Goal: Check status: Check status

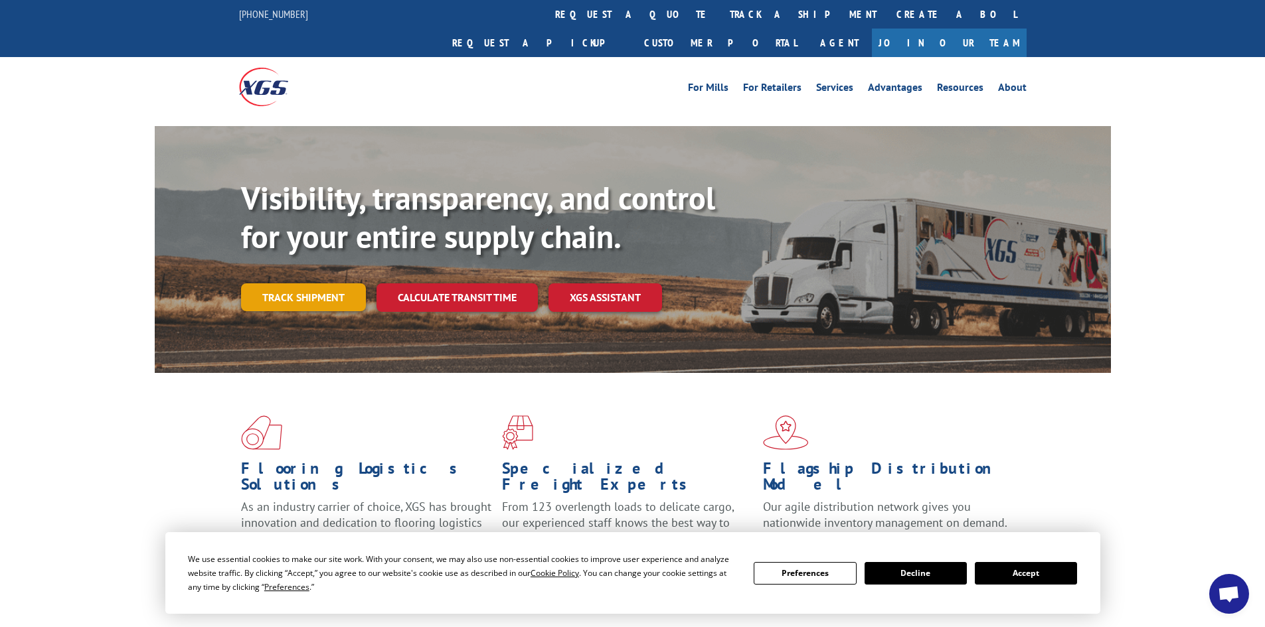
click at [299, 283] on link "Track shipment" at bounding box center [303, 297] width 125 height 28
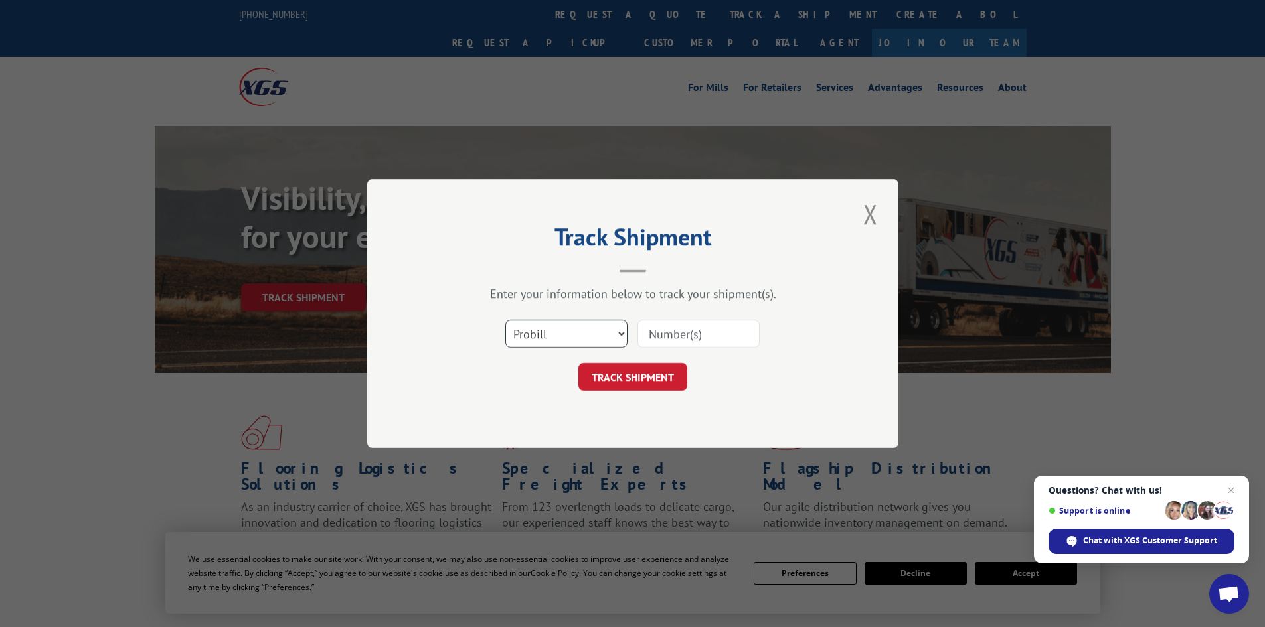
click at [617, 330] on select "Select category... Probill BOL PO" at bounding box center [566, 334] width 122 height 28
click at [658, 332] on input at bounding box center [698, 334] width 122 height 28
type input "2551244"
click at [578, 363] on button "TRACK SHIPMENT" at bounding box center [632, 377] width 109 height 28
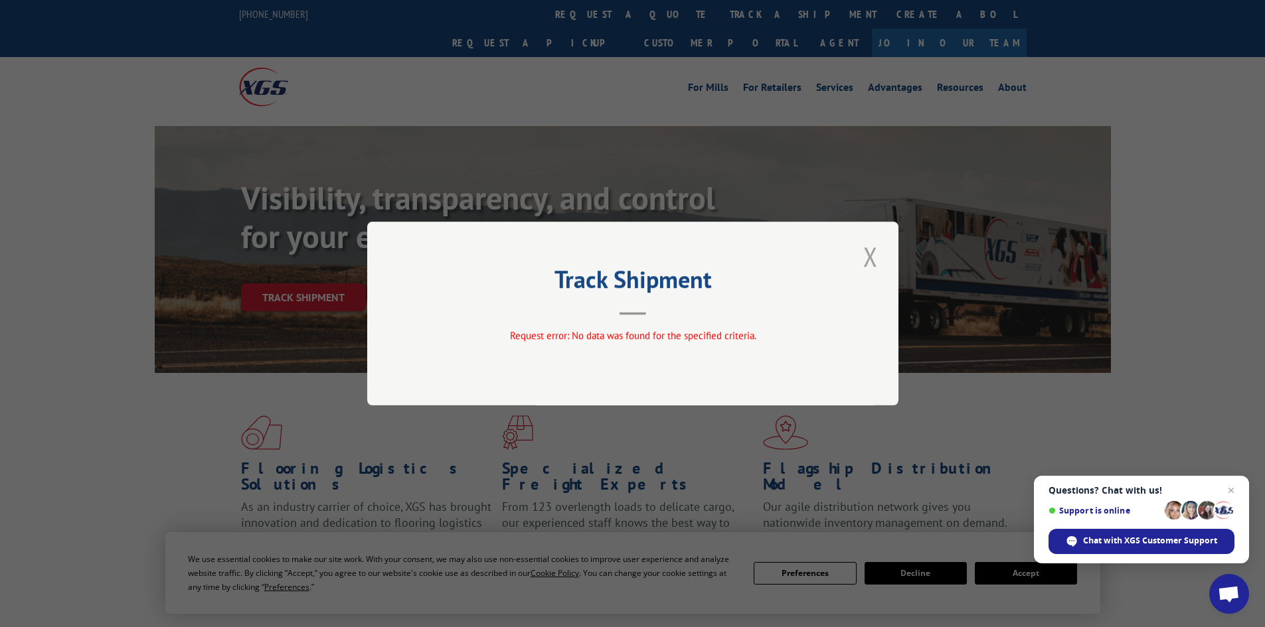
click at [868, 257] on button "Close modal" at bounding box center [870, 256] width 23 height 37
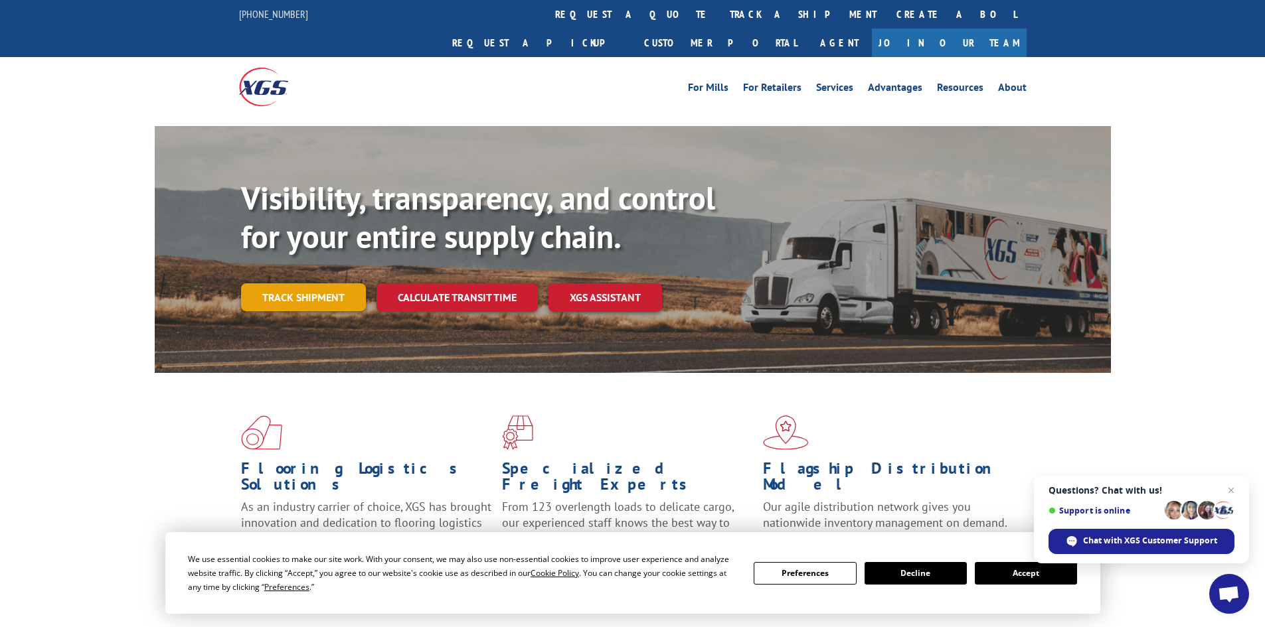
click at [299, 283] on link "Track shipment" at bounding box center [303, 297] width 125 height 28
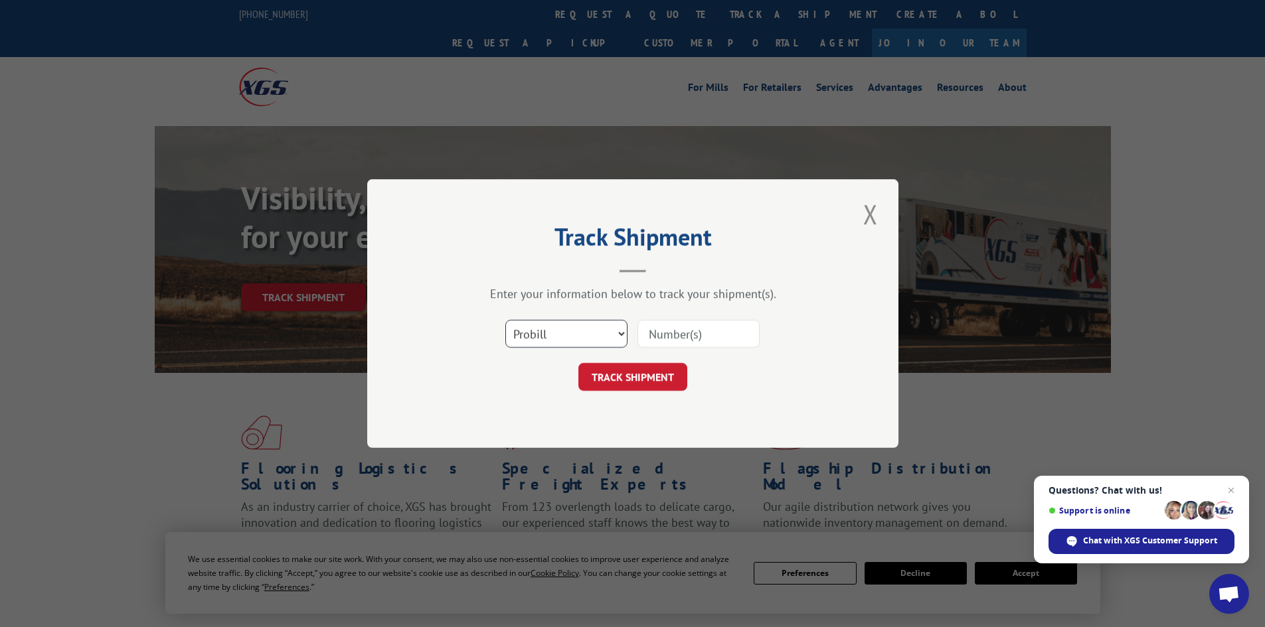
click at [621, 333] on select "Select category... Probill BOL PO" at bounding box center [566, 334] width 122 height 28
select select "bol"
click at [505, 320] on select "Select category... Probill BOL PO" at bounding box center [566, 334] width 122 height 28
click at [685, 334] on input at bounding box center [698, 334] width 122 height 28
type input "2551244"
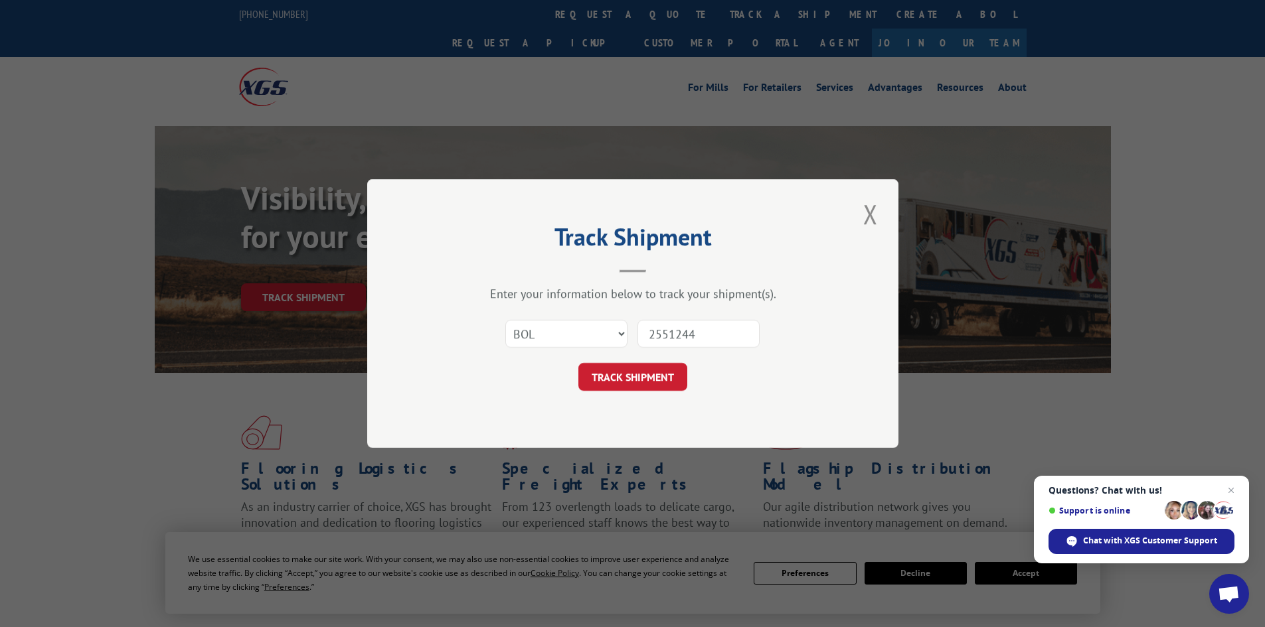
click button "TRACK SHIPMENT" at bounding box center [632, 377] width 109 height 28
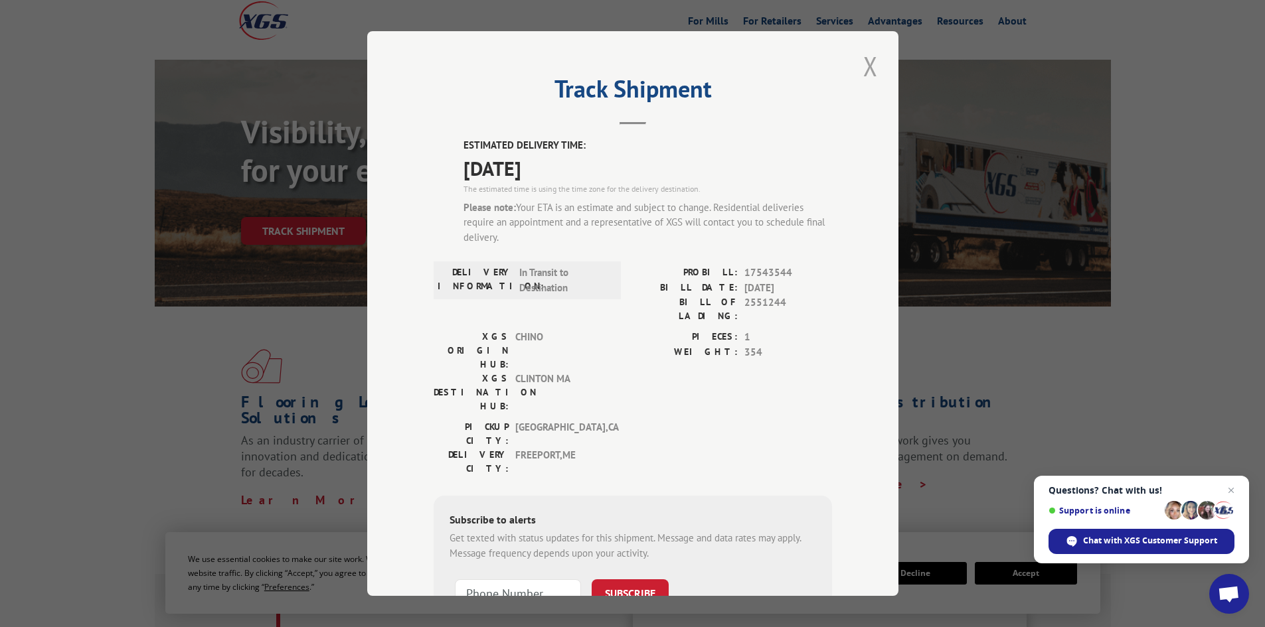
click at [862, 72] on button "Close modal" at bounding box center [870, 66] width 23 height 37
